Goal: Register for event/course

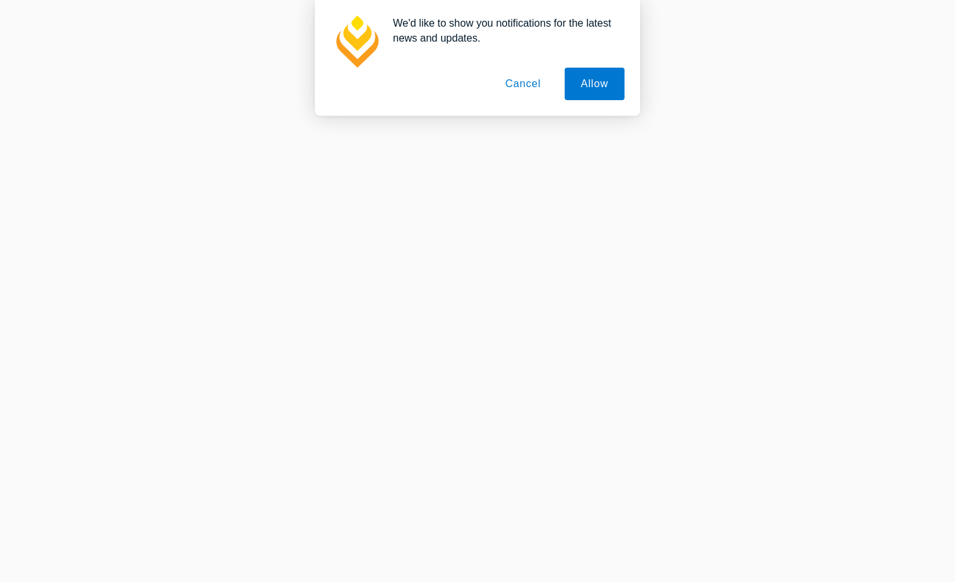
click at [531, 85] on button "Cancel" at bounding box center [523, 84] width 68 height 33
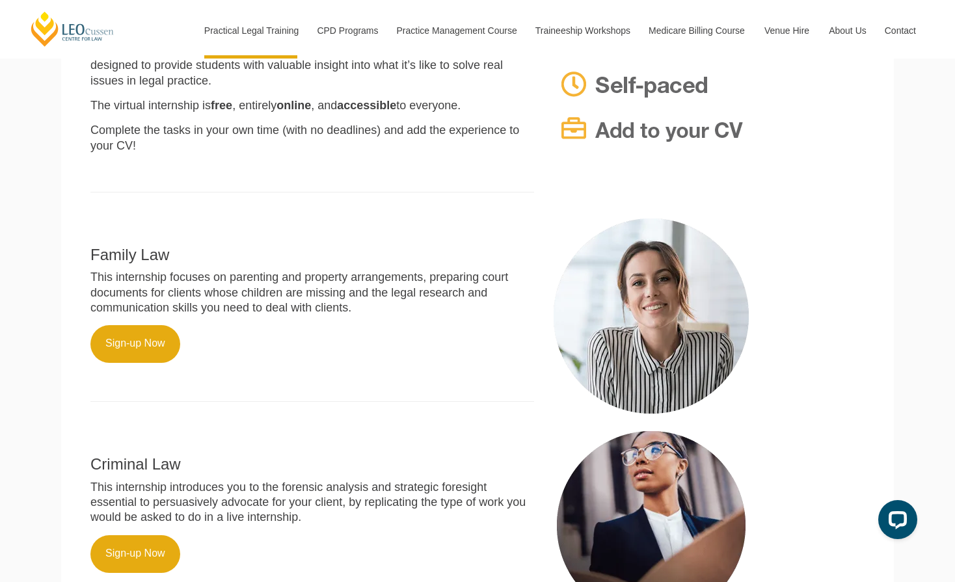
scroll to position [382, 0]
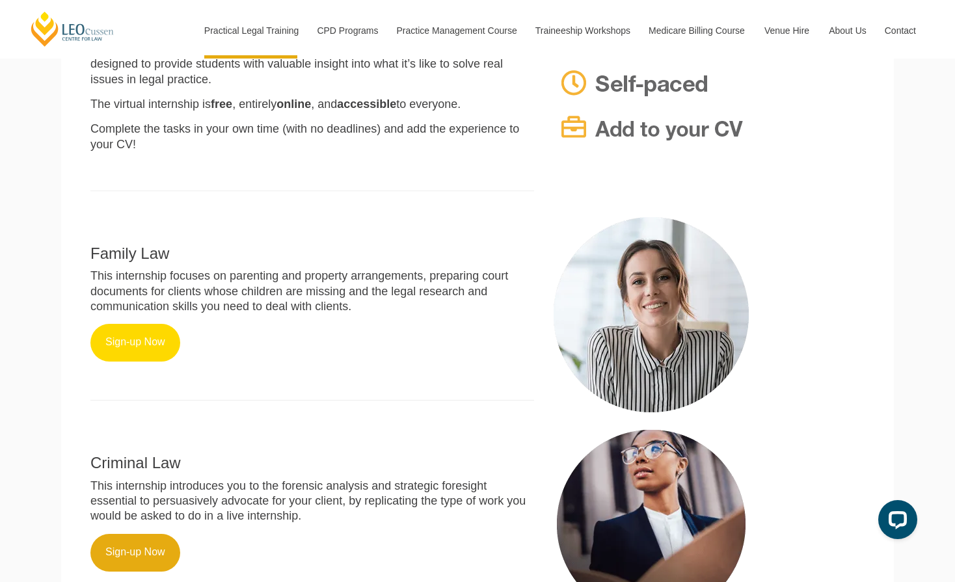
click at [133, 335] on link "Sign-up Now" at bounding box center [135, 343] width 90 height 38
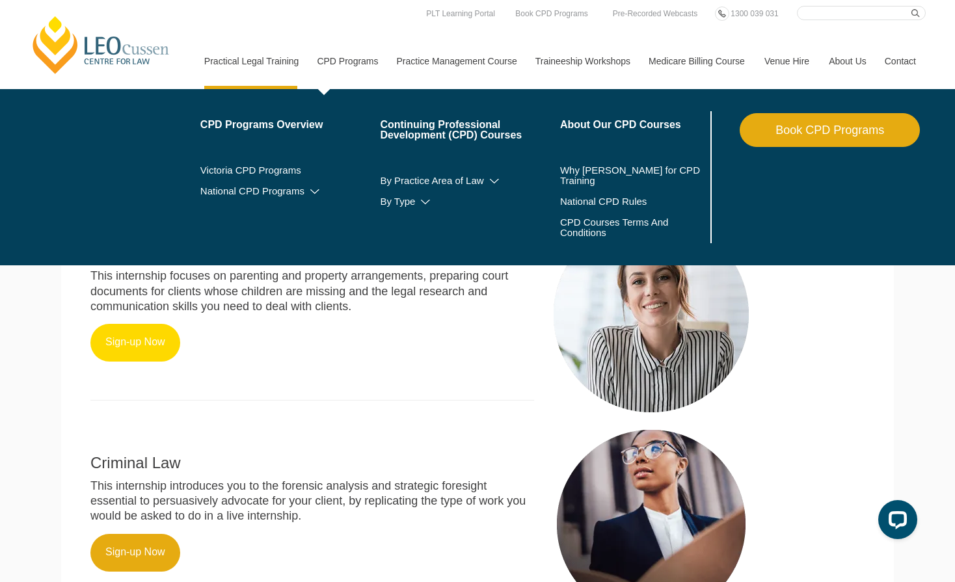
scroll to position [0, 0]
